Goal: Transaction & Acquisition: Purchase product/service

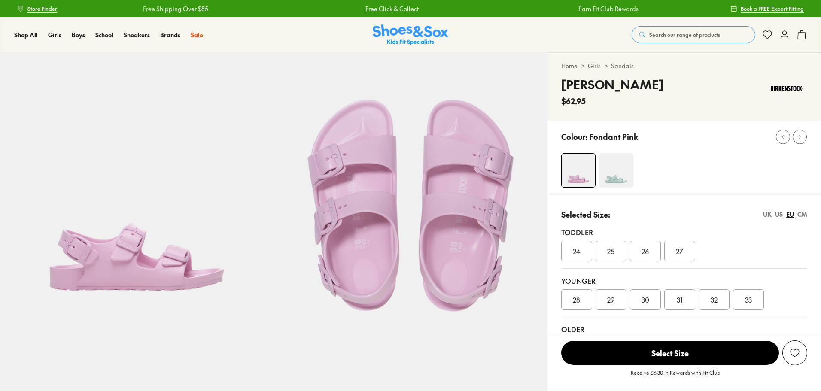
select select "*"
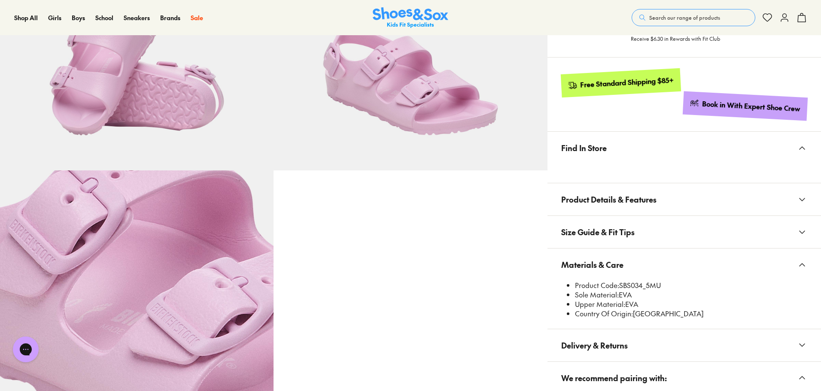
click at [690, 16] on span "Search our range of products" at bounding box center [684, 18] width 71 height 8
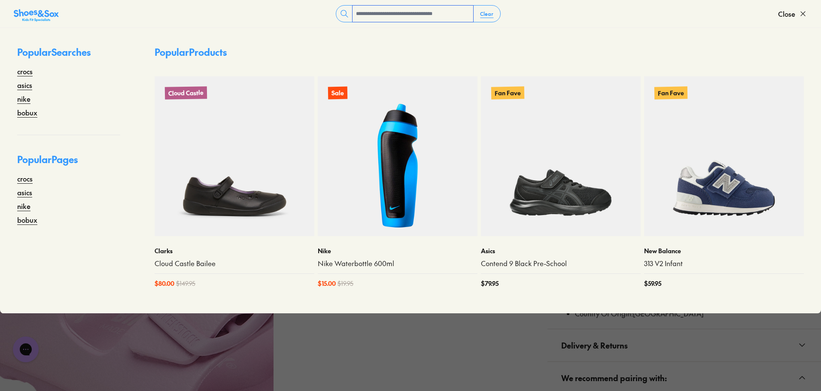
type input "*"
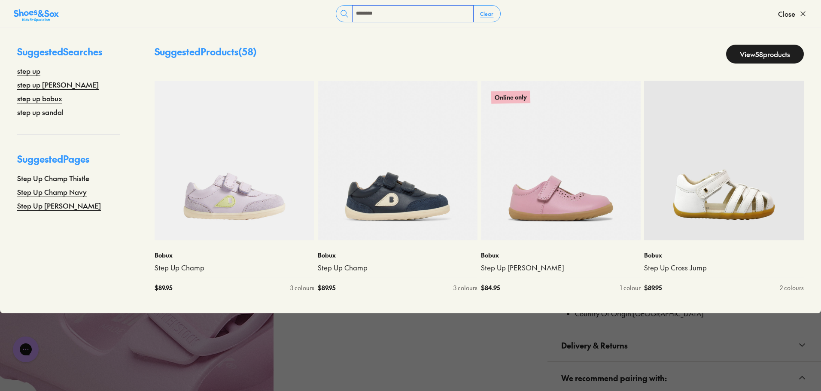
type input "*******"
click at [756, 58] on link "View 58 products" at bounding box center [765, 54] width 78 height 19
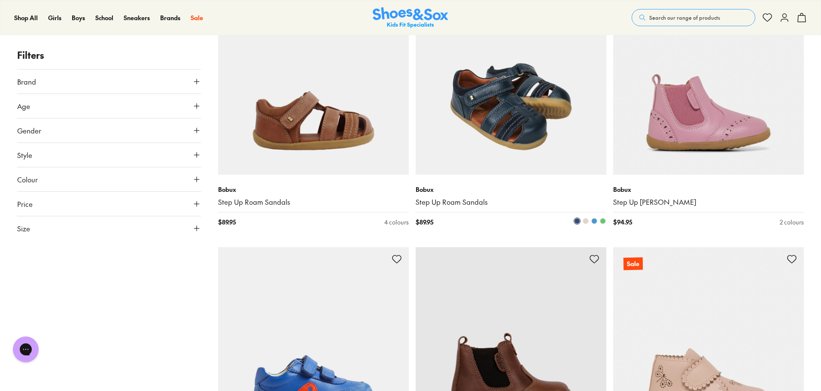
scroll to position [2233, 0]
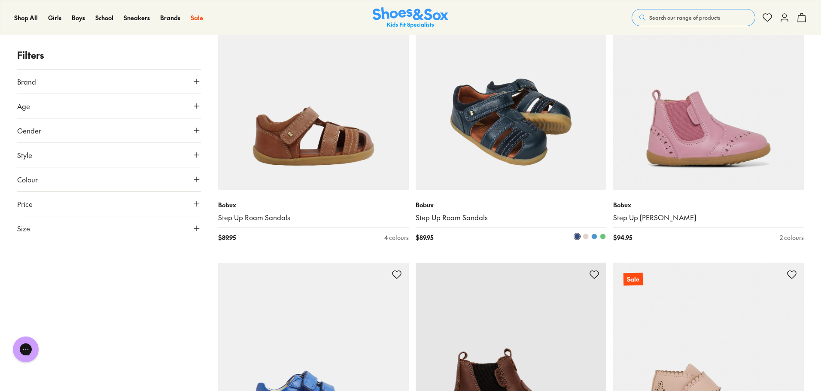
click at [524, 162] on img at bounding box center [511, 95] width 191 height 191
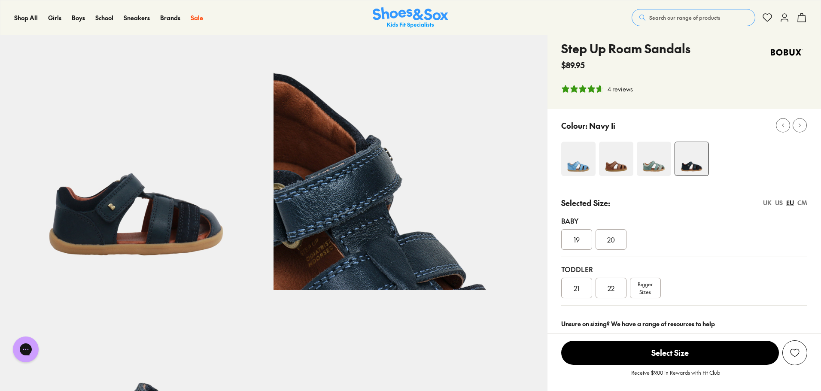
select select "*"
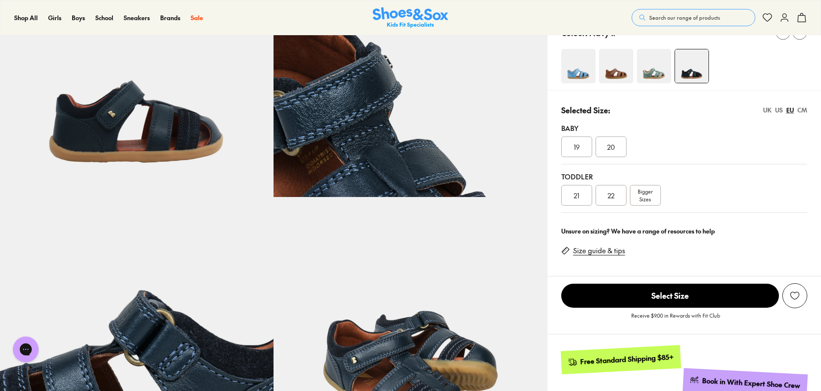
click at [650, 197] on span "Bigger Sizes" at bounding box center [645, 195] width 15 height 15
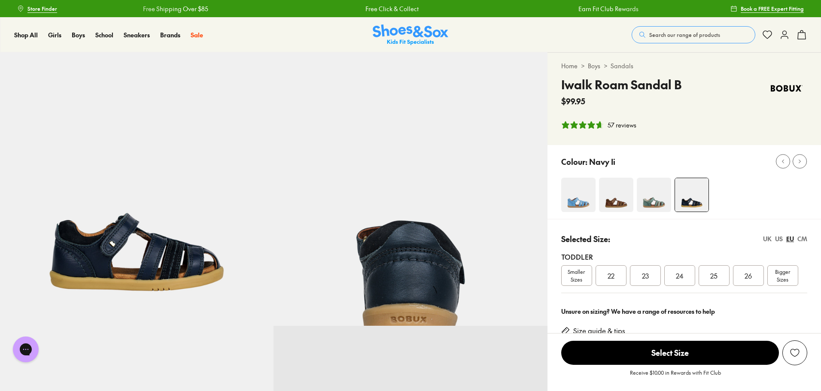
select select "*"
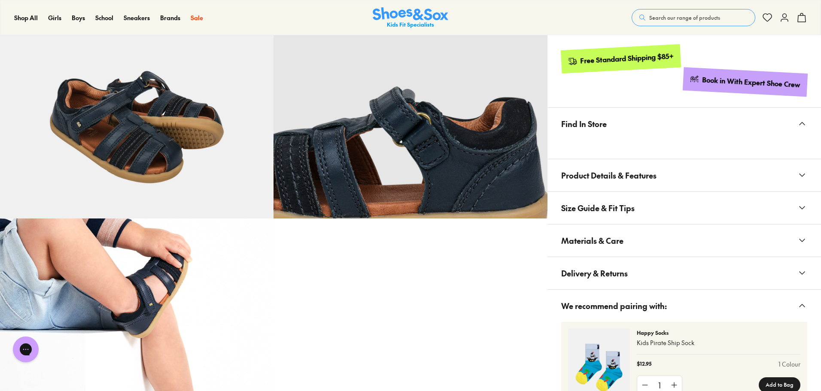
scroll to position [387, 0]
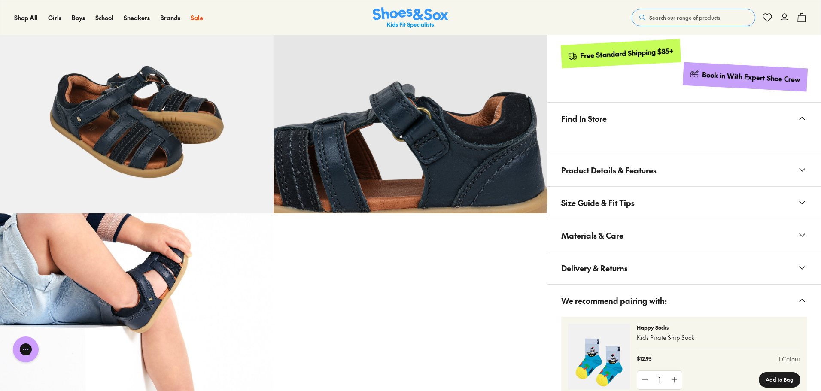
click at [610, 238] on span "Materials & Care" at bounding box center [592, 235] width 62 height 25
